Goal: Task Accomplishment & Management: Use online tool/utility

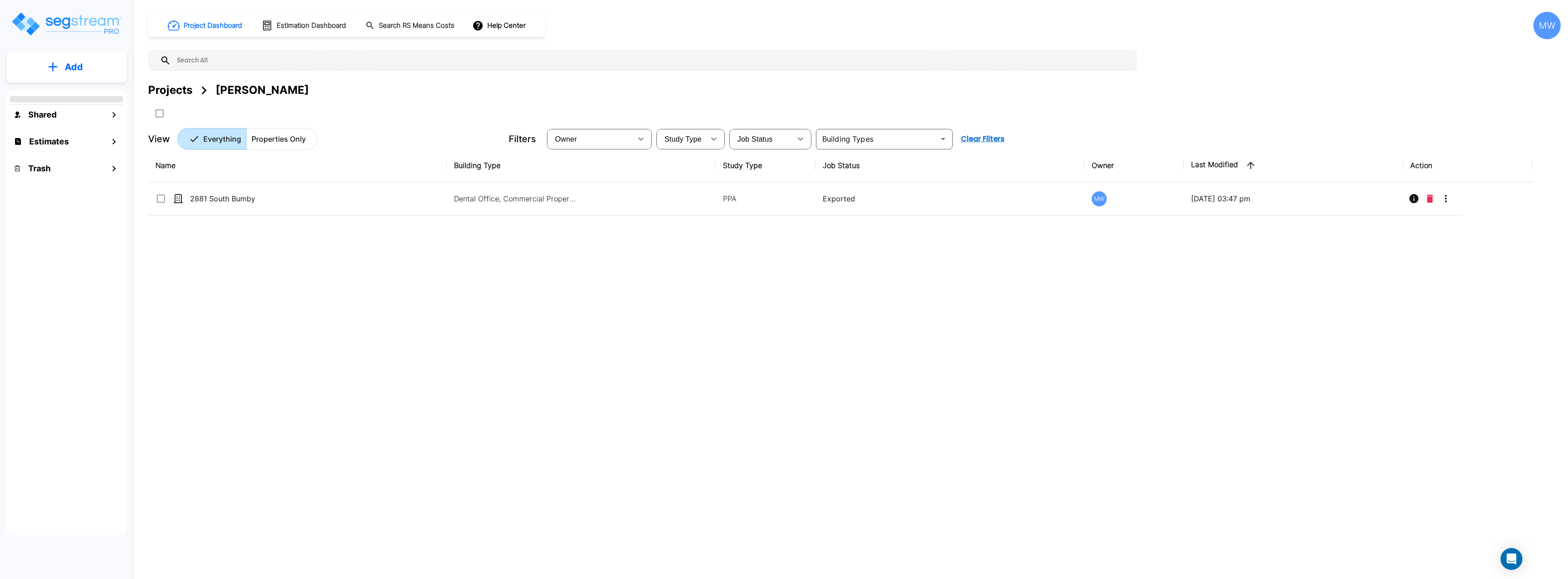
click at [73, 66] on p "Add" at bounding box center [73, 67] width 18 height 14
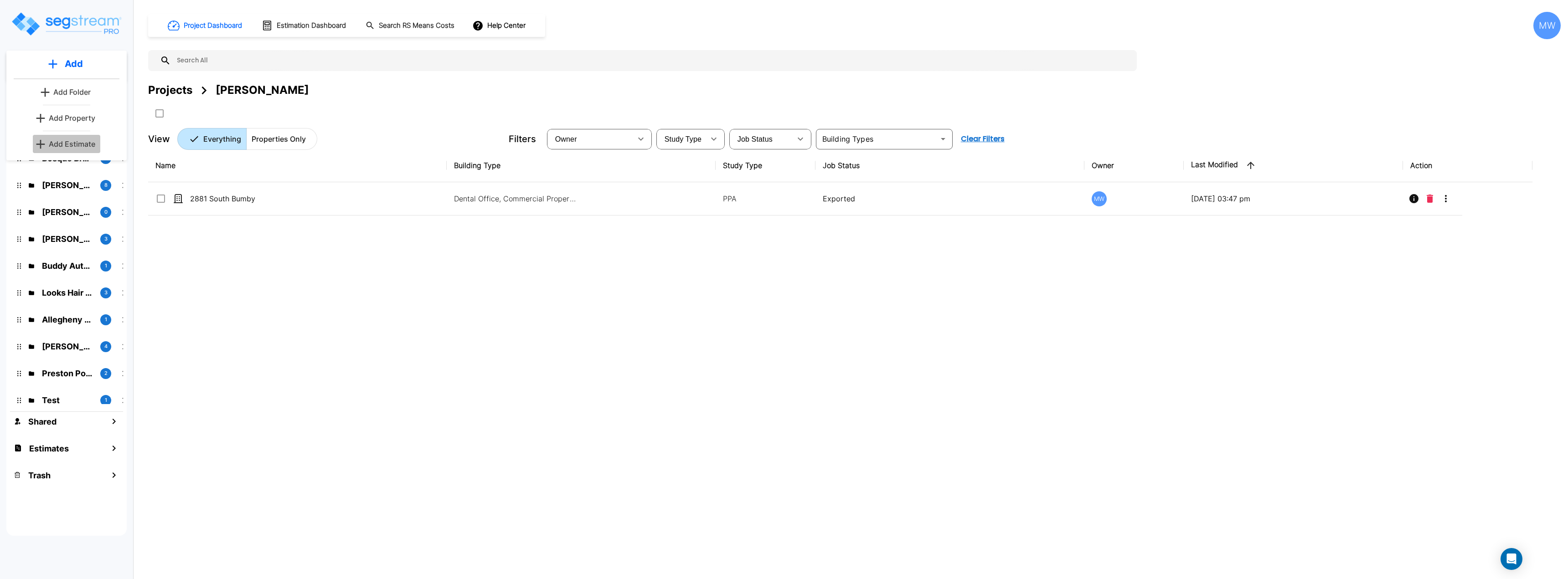
click at [77, 142] on p "Add Estimate" at bounding box center [72, 144] width 47 height 11
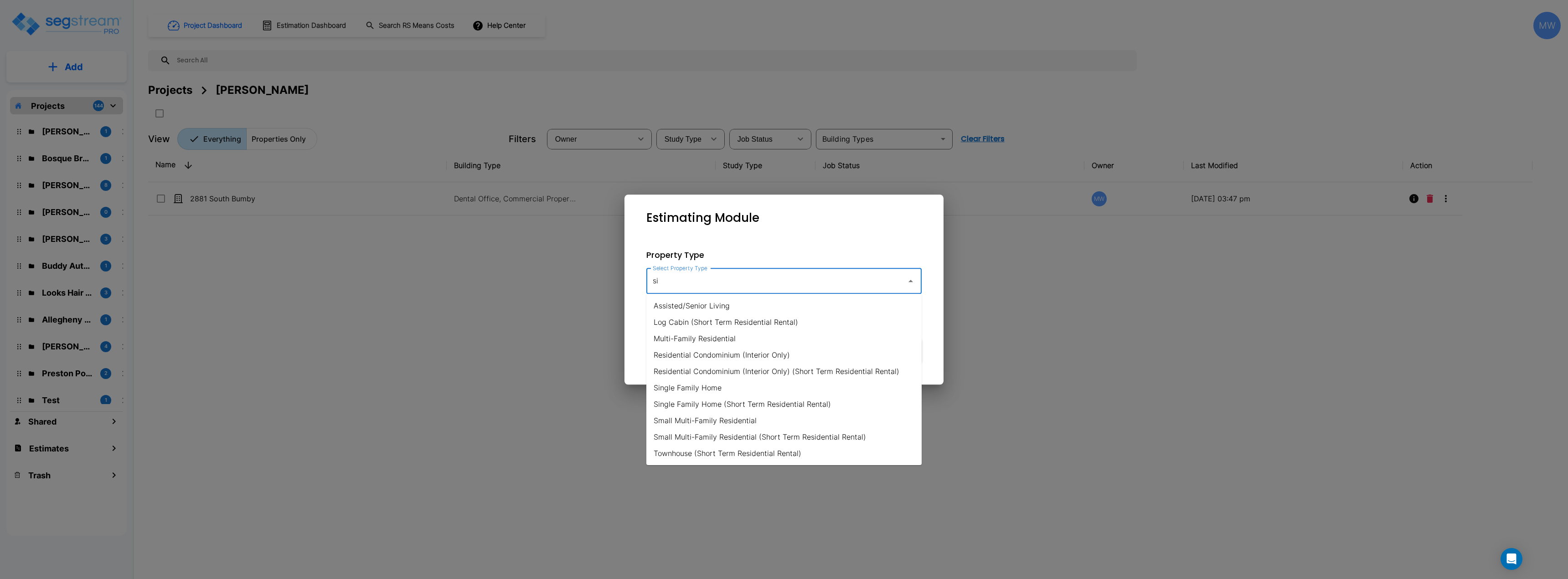
type input "s"
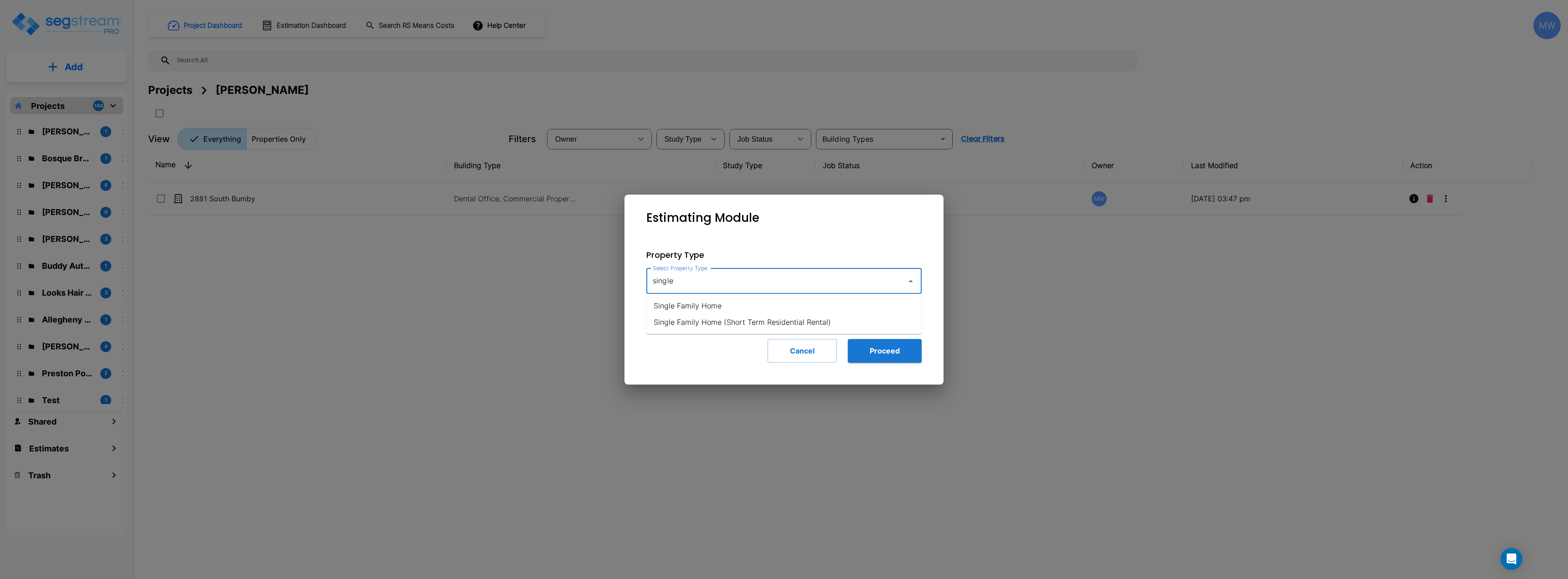
click at [811, 304] on li "Single Family Home" at bounding box center [784, 306] width 275 height 16
type input "Single Family Home"
click at [918, 369] on div "Property Type Select Property Type Single Family Home Select Property Type Incl…" at bounding box center [784, 305] width 305 height 143
click at [898, 357] on button "Proceed" at bounding box center [884, 351] width 74 height 24
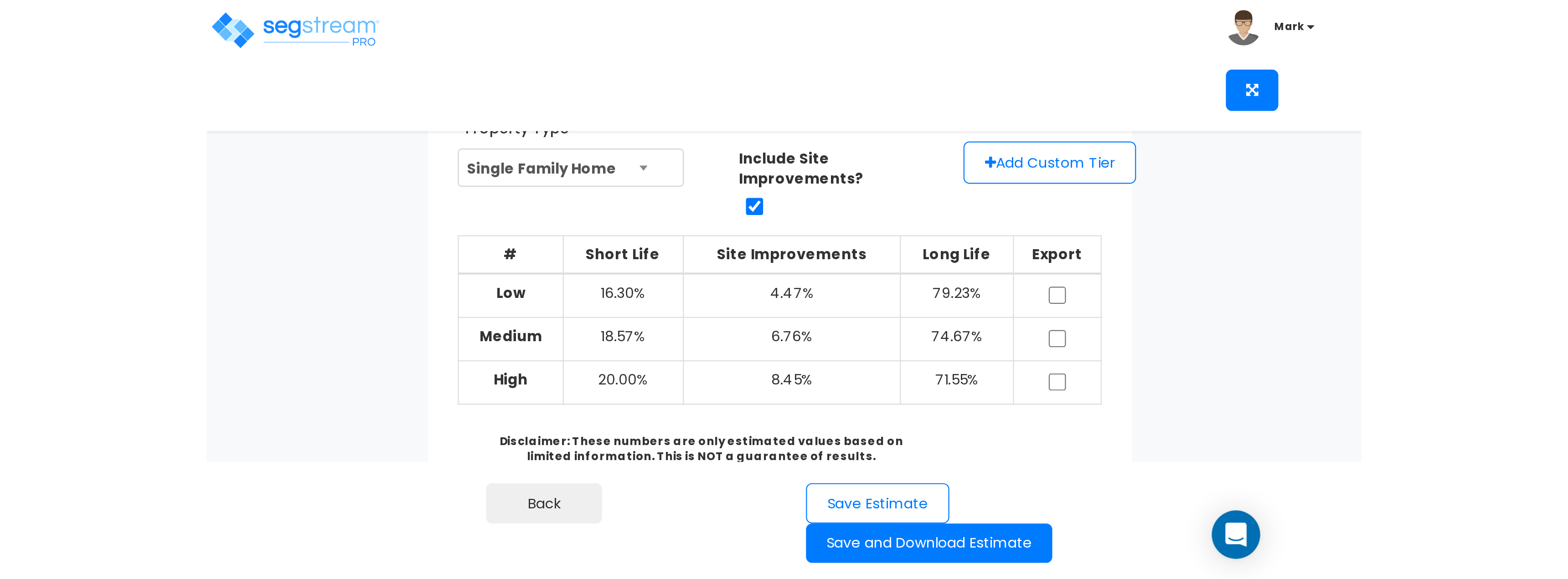
scroll to position [16, 0]
